Goal: Transaction & Acquisition: Subscribe to service/newsletter

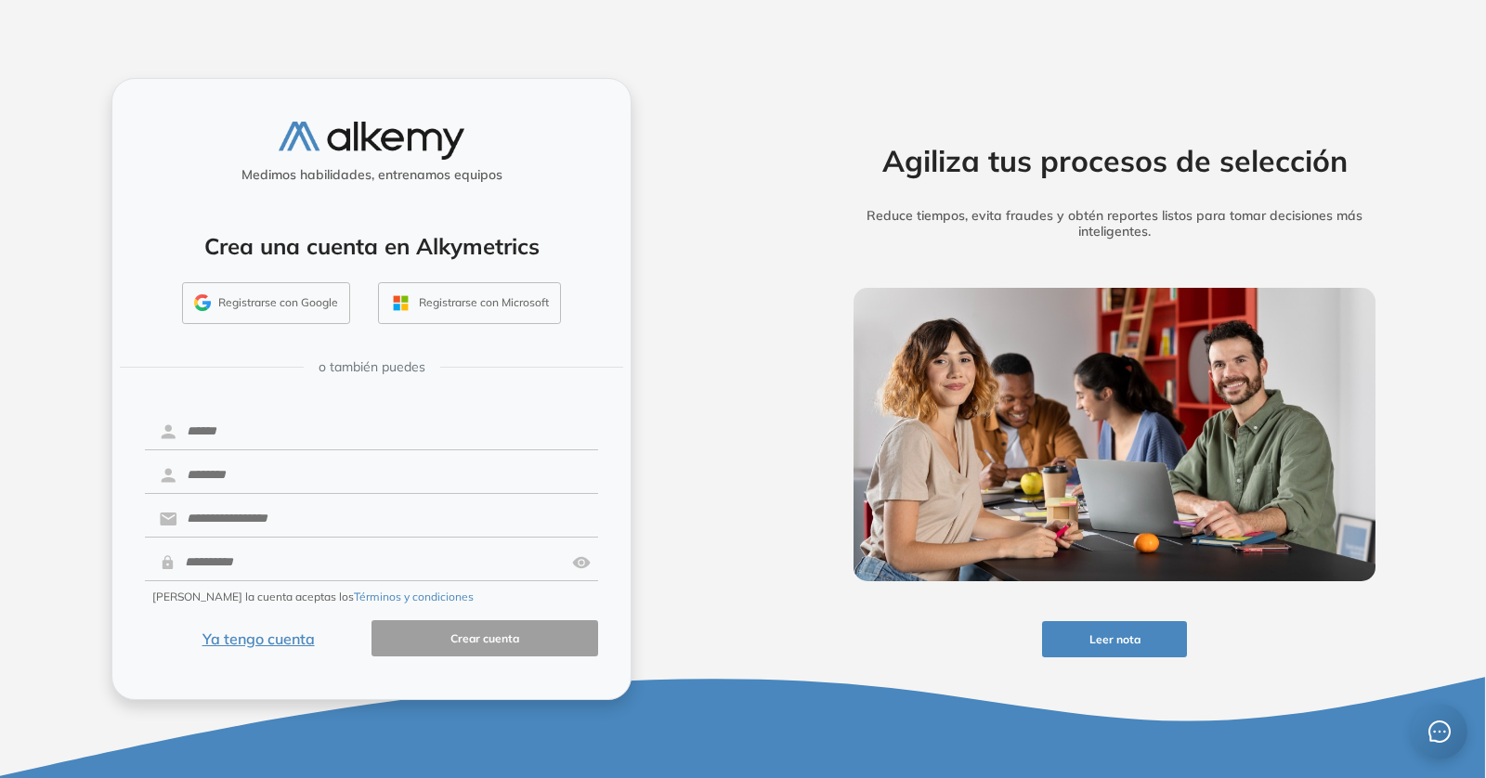
click at [293, 316] on button "Registrarse con Google" at bounding box center [266, 303] width 168 height 43
